Goal: Download file/media

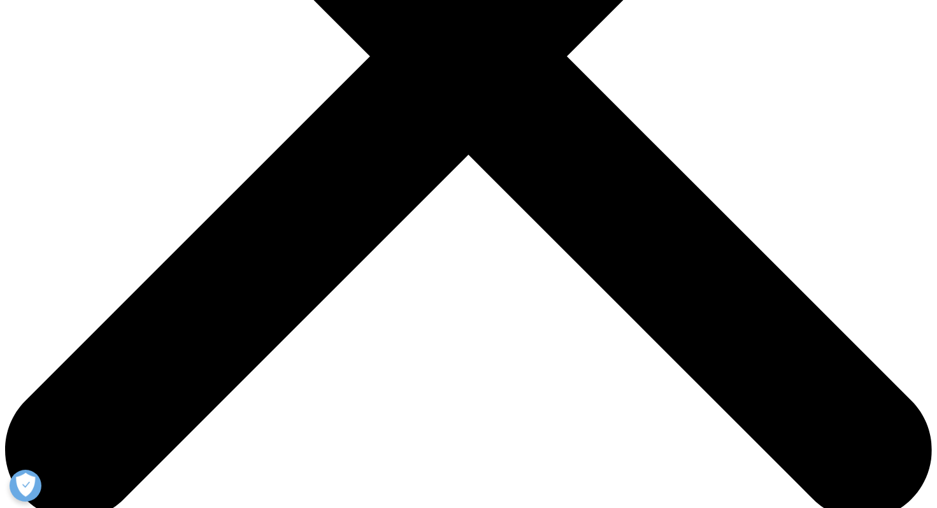
scroll to position [382, 0]
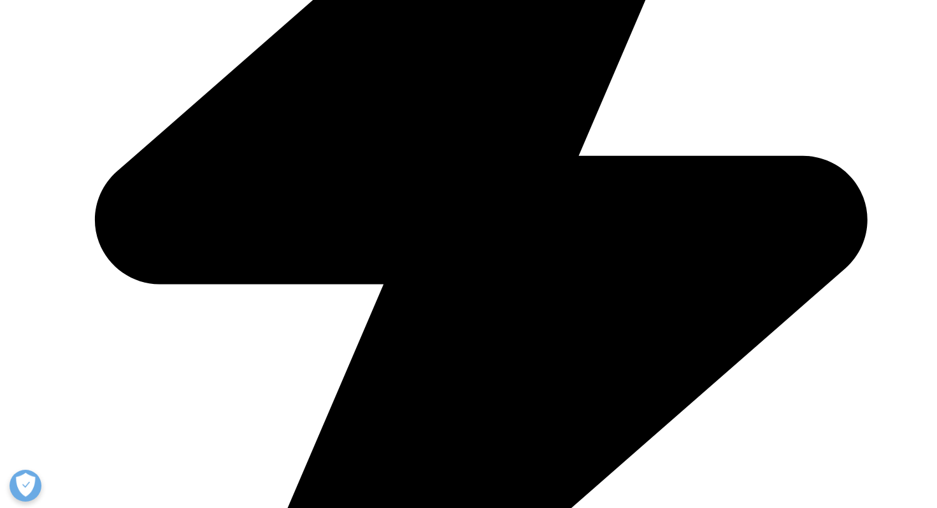
scroll to position [509, 0]
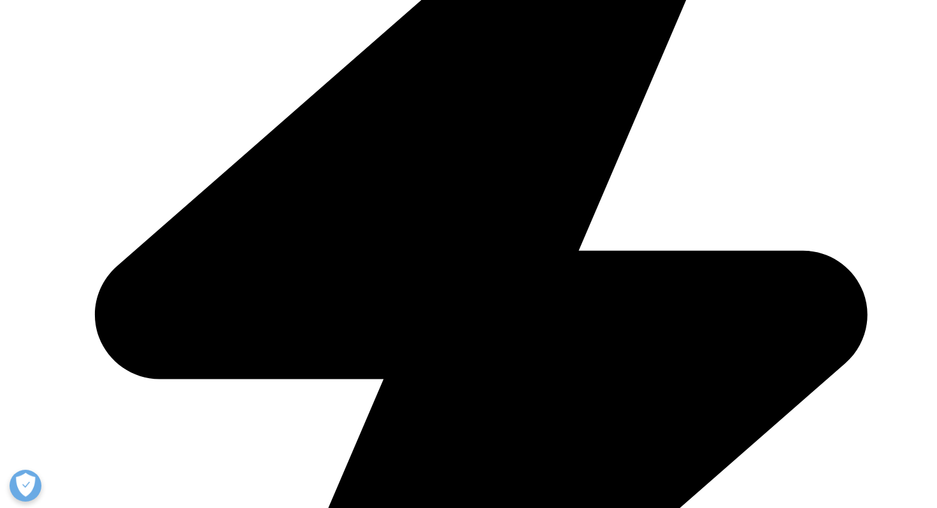
type input "[PERSON_NAME]"
type input "[PERSON_NAME][EMAIL_ADDRESS][PERSON_NAME][DOMAIN_NAME]"
type input "Policy Analyst"
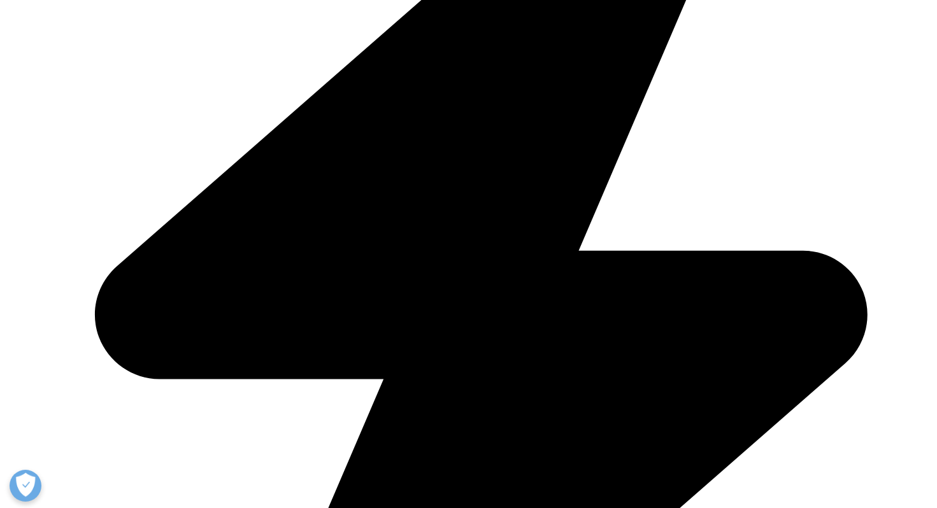
type input "U.S. House Committee on Energy and Commerce"
select select "[GEOGRAPHIC_DATA]"
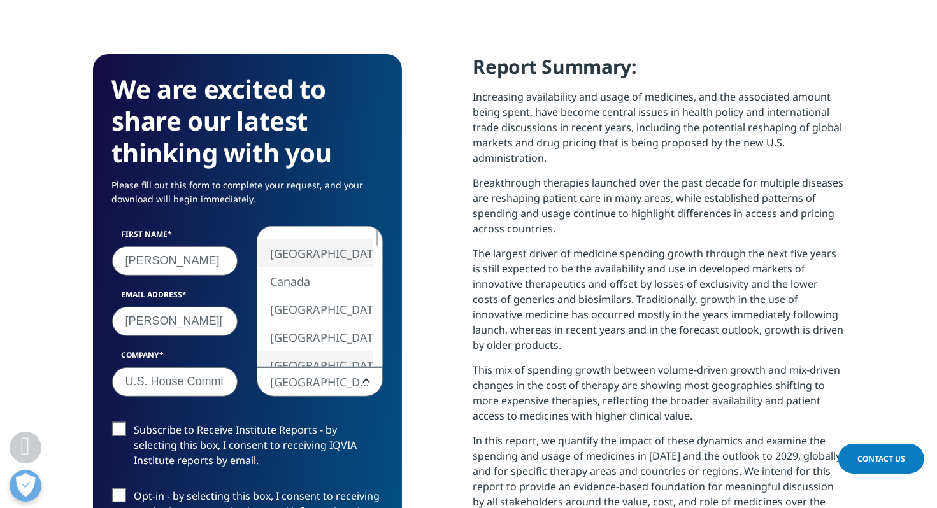
click at [534, 342] on p "The largest driver of medicine spending growth through the next five years is s…" at bounding box center [658, 304] width 371 height 117
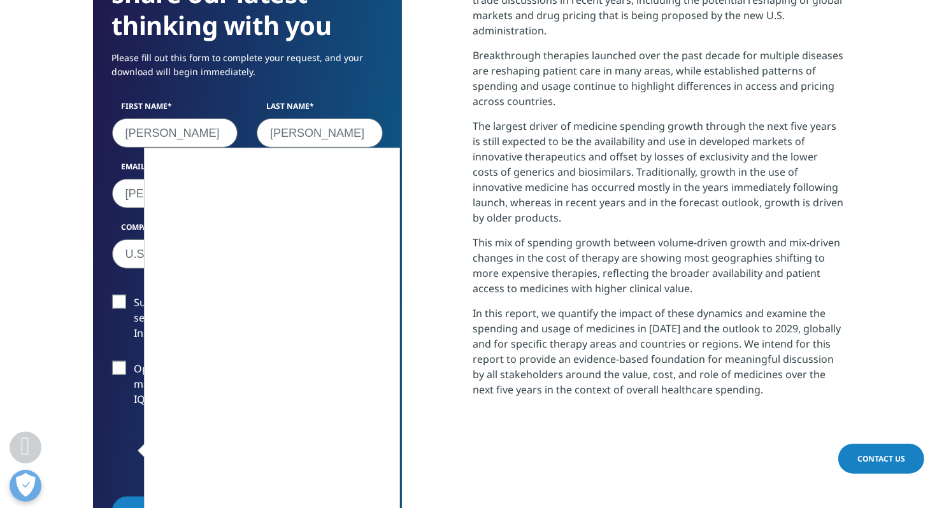
scroll to position [700, 0]
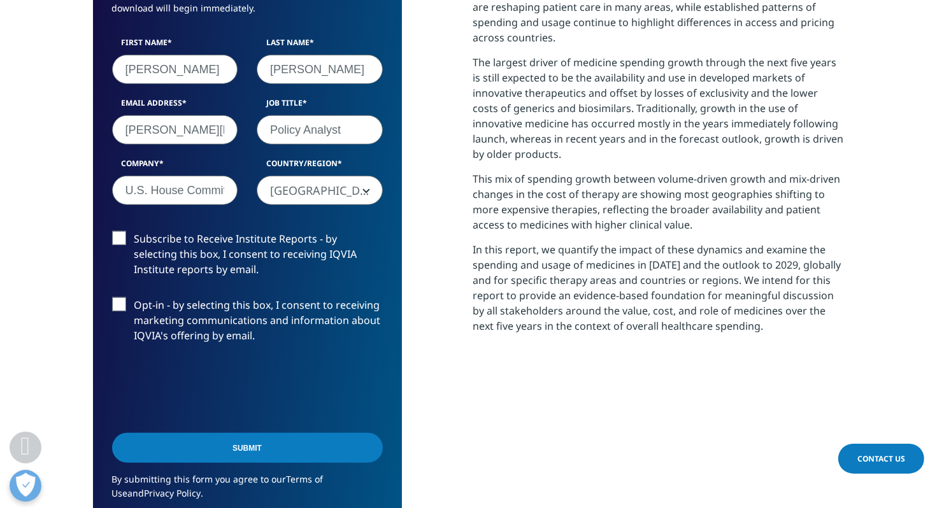
click at [352, 446] on input "Submit" at bounding box center [247, 448] width 271 height 30
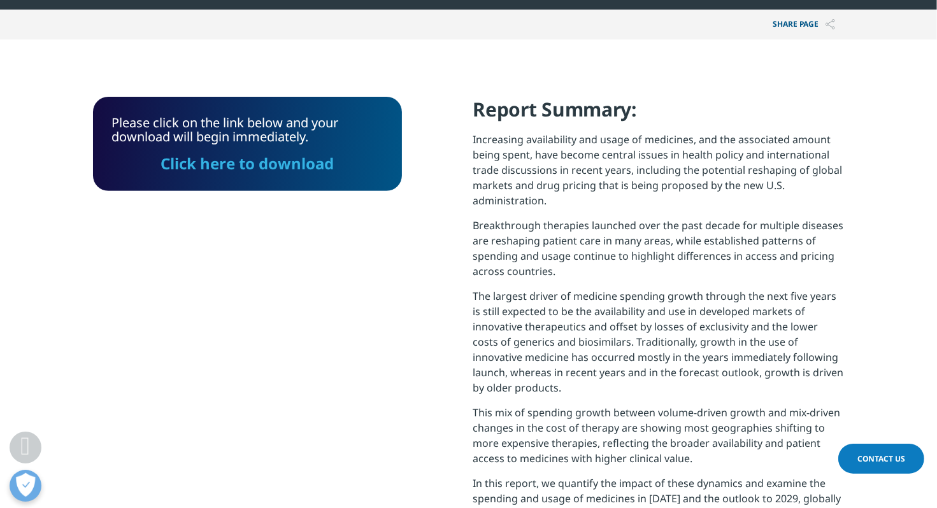
scroll to position [329, 0]
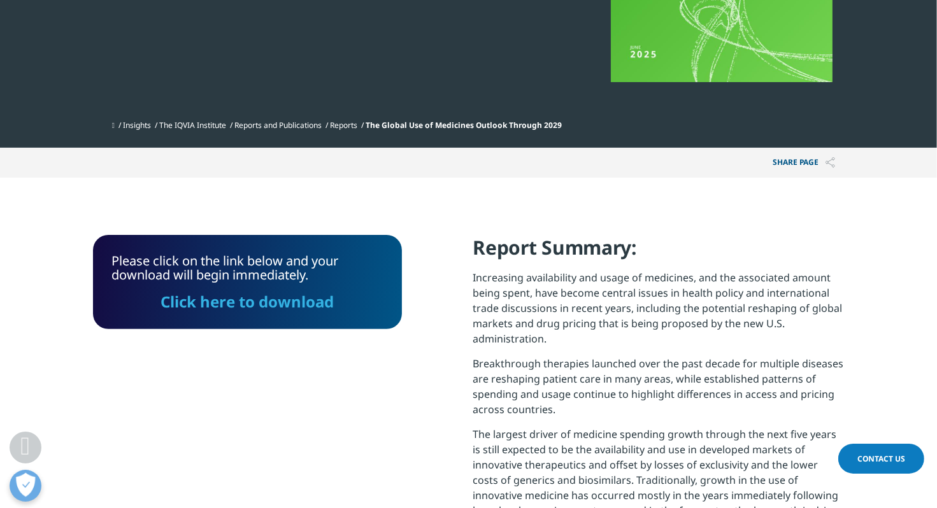
click at [323, 301] on link "Click here to download" at bounding box center [246, 301] width 173 height 21
